Goal: Information Seeking & Learning: Learn about a topic

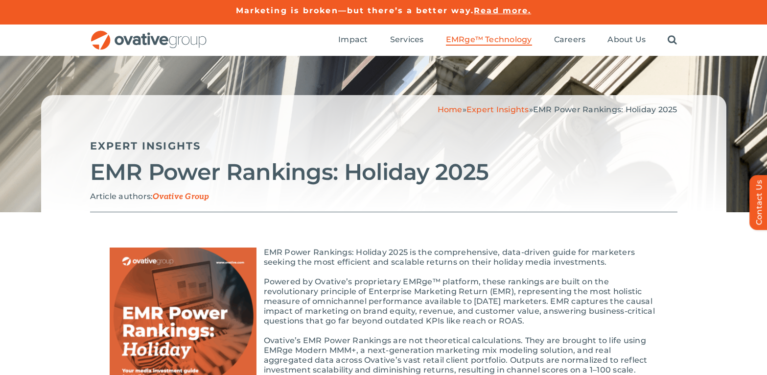
click at [468, 40] on span "EMRge™ Technology" at bounding box center [489, 40] width 86 height 10
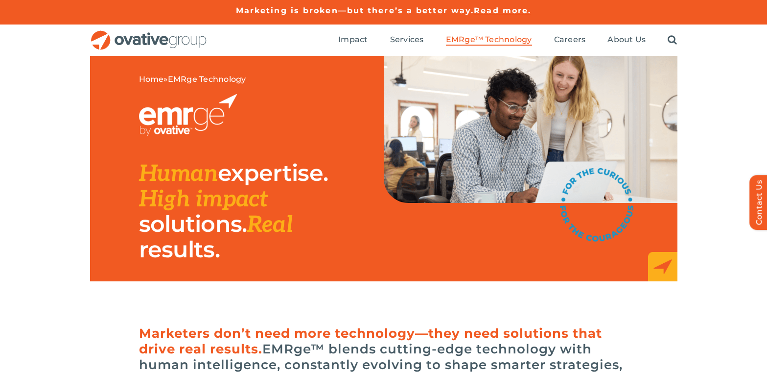
click at [497, 9] on span "Read more." at bounding box center [502, 10] width 57 height 9
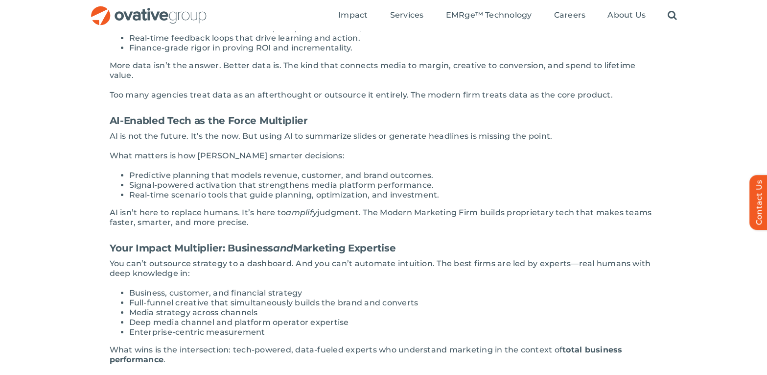
scroll to position [275, 0]
